Goal: Task Accomplishment & Management: Complete application form

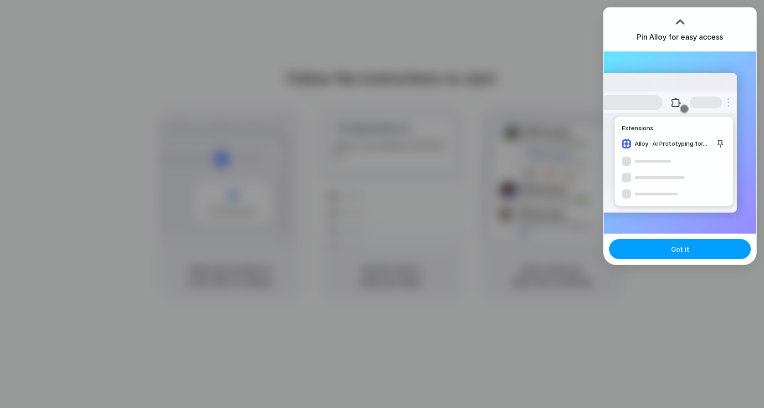
click at [673, 250] on span "Got it" at bounding box center [680, 250] width 18 height 10
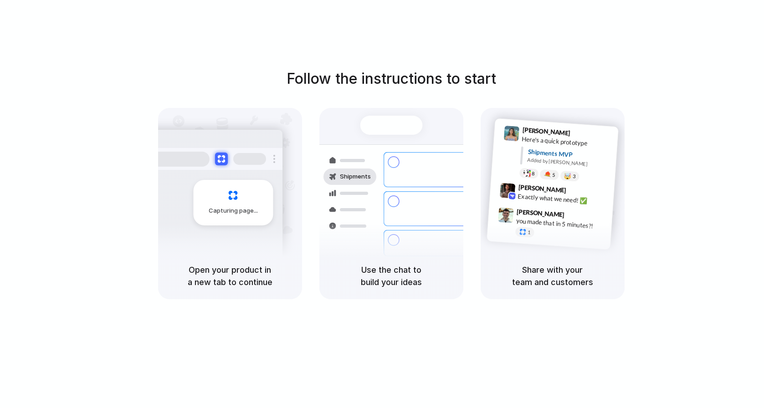
click at [428, 304] on div "Follow the instructions to start Capturing page Open your product in a new tab …" at bounding box center [391, 213] width 782 height 426
click at [592, 245] on div "[PERSON_NAME] 9:41 AM Here's a quick prototype Shipments MVP Added by [PERSON_N…" at bounding box center [552, 184] width 132 height 132
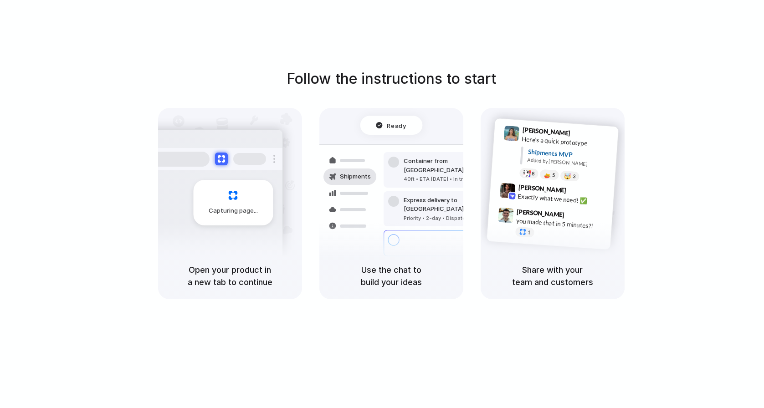
click at [375, 155] on div at bounding box center [349, 160] width 53 height 16
click at [395, 126] on span "Ready" at bounding box center [396, 125] width 19 height 9
click at [560, 90] on div "Follow the instructions to start Capturing page Open your product in a new tab …" at bounding box center [391, 183] width 764 height 231
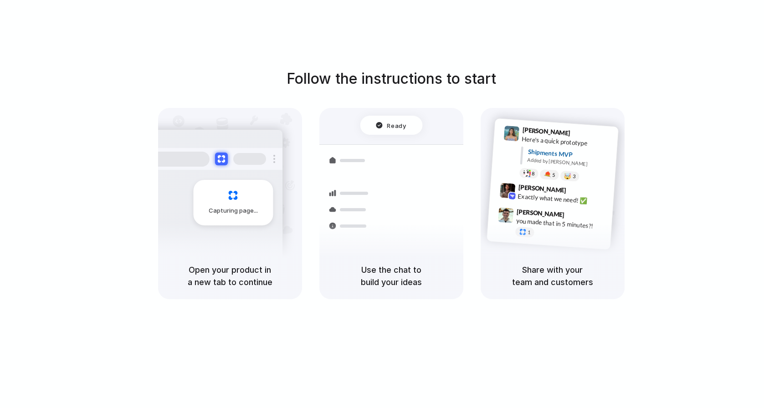
click at [664, 248] on div "Follow the instructions to start Capturing page Open your product in a new tab …" at bounding box center [391, 183] width 764 height 231
click at [696, 146] on div "Follow the instructions to start Capturing page Open your product in a new tab …" at bounding box center [391, 183] width 764 height 231
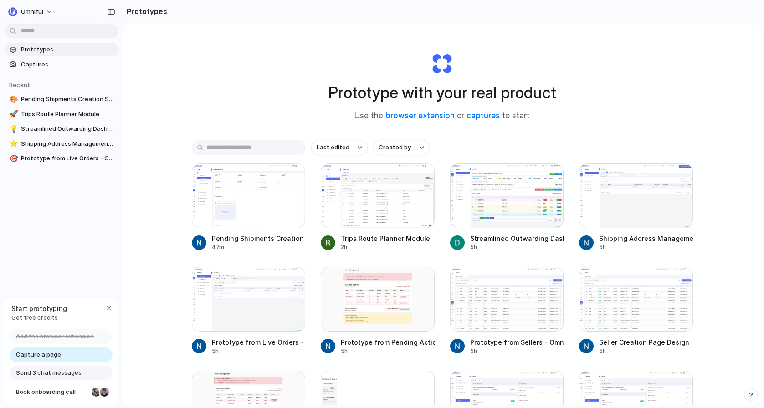
click at [655, 88] on div "Prototype with your real product Use the browser extension or captures to start…" at bounding box center [441, 238] width 637 height 430
click at [632, 92] on div "Prototype with your real product Use the browser extension or captures to start…" at bounding box center [441, 238] width 637 height 430
click at [260, 42] on div "Prototype with your real product Use the browser extension or captures to start" at bounding box center [442, 83] width 364 height 98
click at [264, 203] on div at bounding box center [249, 195] width 114 height 65
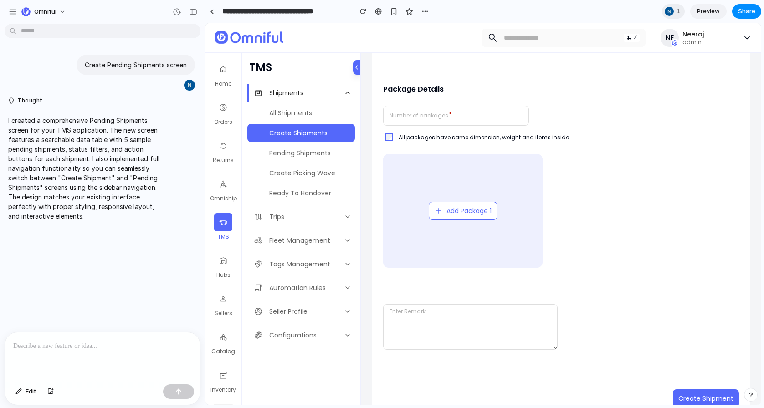
scroll to position [224, 0]
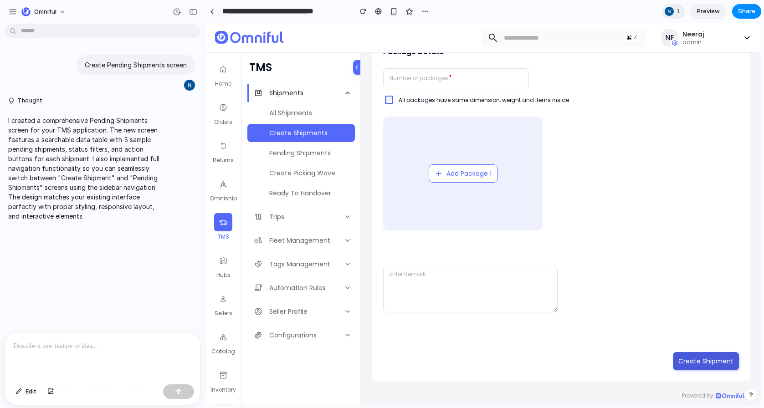
click at [695, 358] on div "Create Shipment" at bounding box center [705, 361] width 55 height 9
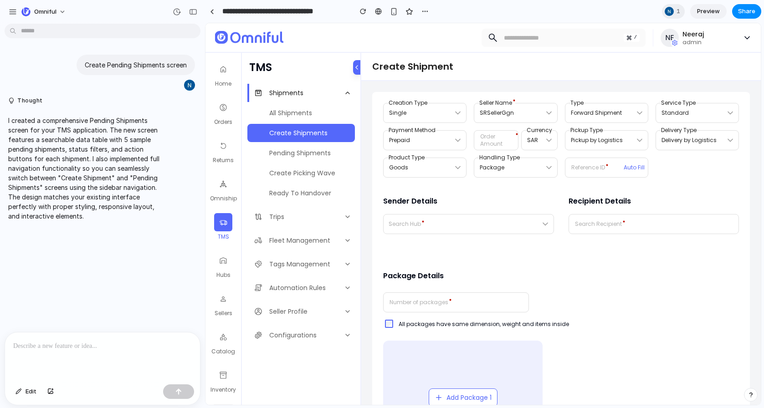
scroll to position [0, 0]
click at [468, 177] on div "Single Creation Type SRSellerGgn Seller Name Forward Shipment Type Standard Ser…" at bounding box center [561, 140] width 356 height 75
click at [303, 115] on span "All Shipments" at bounding box center [290, 112] width 43 height 9
click at [307, 147] on link "Pending Shipments" at bounding box center [300, 153] width 107 height 18
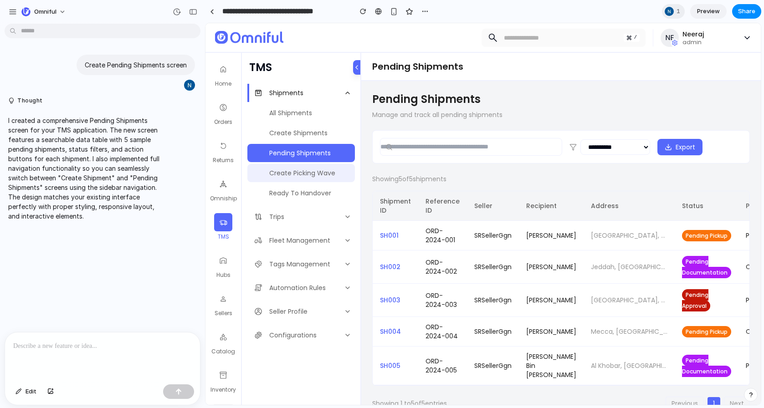
click at [304, 180] on link "Create Picking Wave" at bounding box center [300, 173] width 107 height 18
click at [285, 174] on span "Create Picking Wave" at bounding box center [302, 172] width 66 height 9
click at [289, 112] on span "All Shipments" at bounding box center [290, 112] width 43 height 9
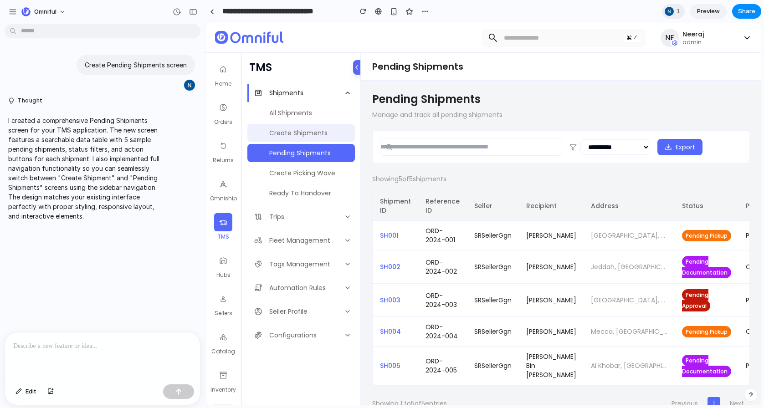
click at [294, 133] on span "Create Shipments" at bounding box center [298, 132] width 58 height 9
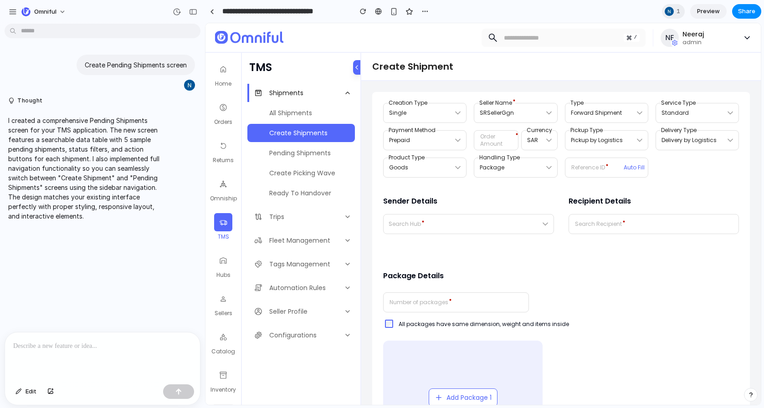
click at [439, 32] on div "/ NE Neeraj admin" at bounding box center [517, 38] width 468 height 18
click at [211, 12] on div at bounding box center [212, 11] width 4 height 5
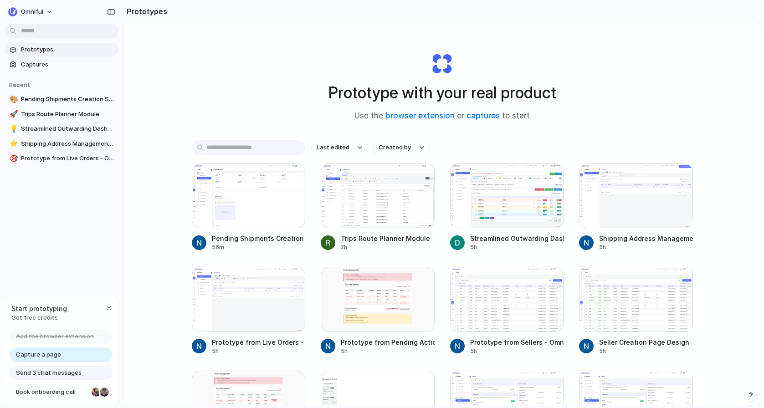
click at [633, 67] on div "Prototype with your real product Use the browser extension or captures to start…" at bounding box center [441, 238] width 637 height 430
